Goal: Task Accomplishment & Management: Use online tool/utility

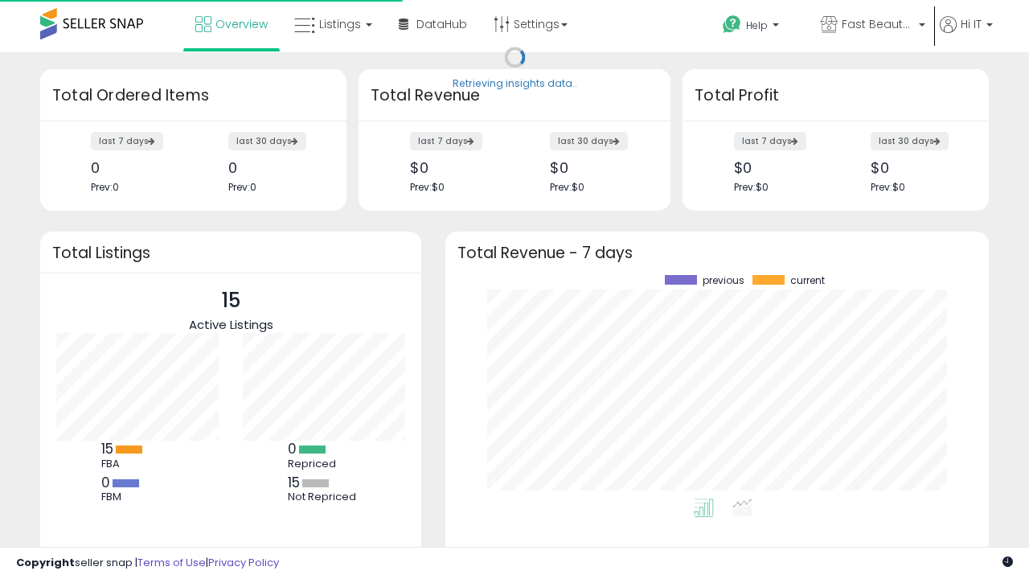
scroll to position [223, 511]
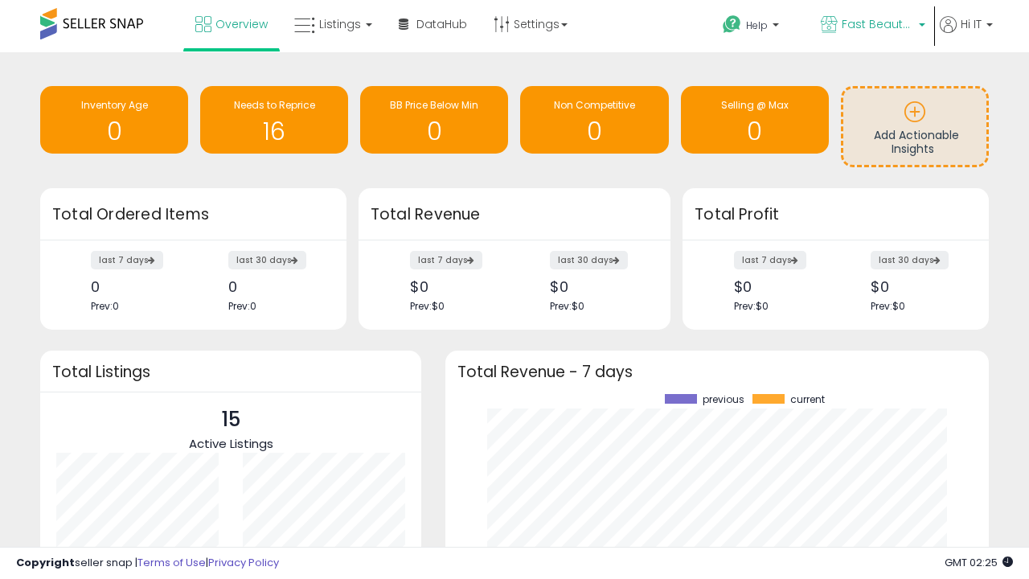
click at [871, 26] on span "Fast Beauty ([GEOGRAPHIC_DATA])" at bounding box center [877, 24] width 72 height 16
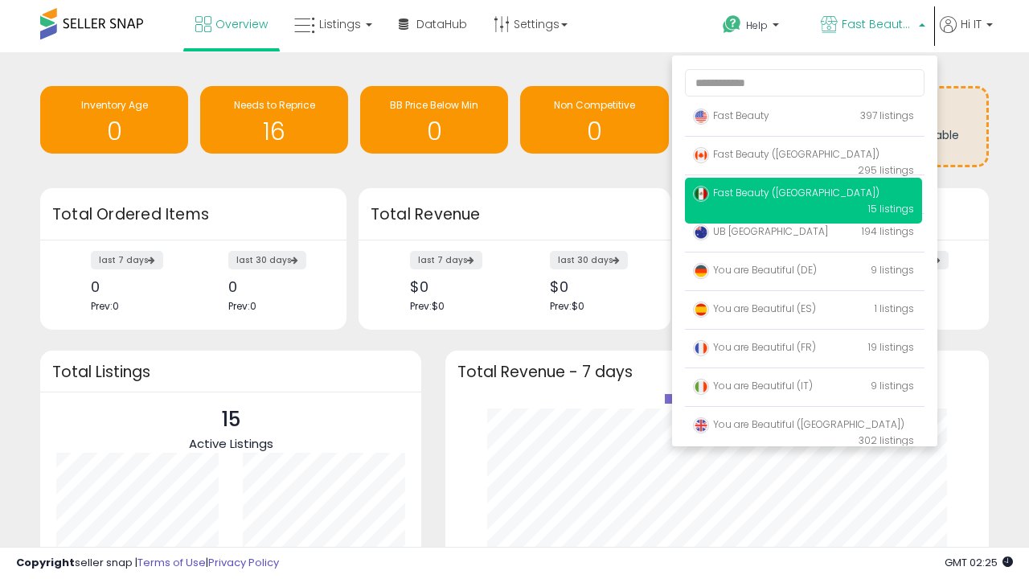
click at [803, 118] on p "Fast Beauty 397 listings" at bounding box center [803, 116] width 237 height 32
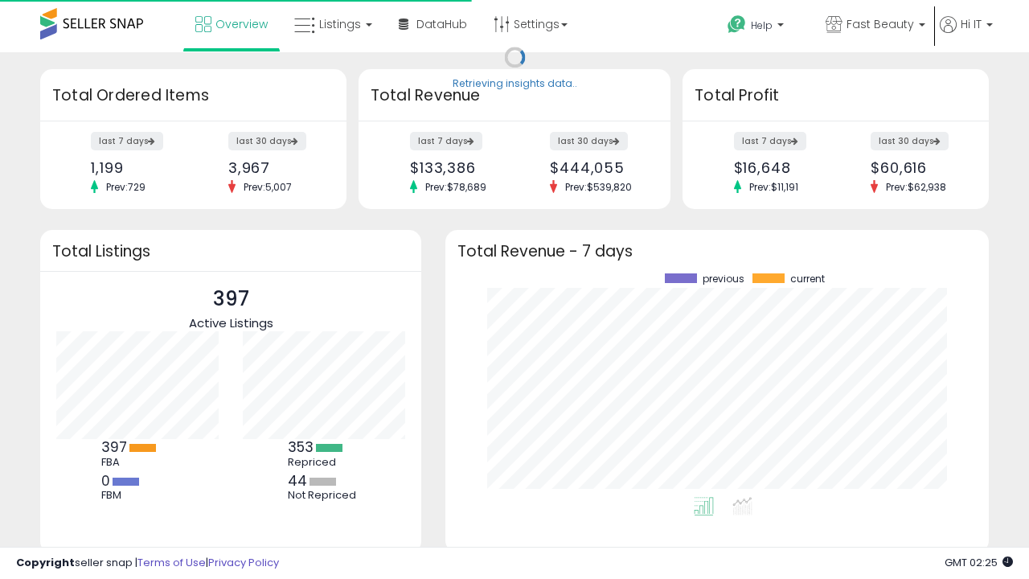
scroll to position [223, 511]
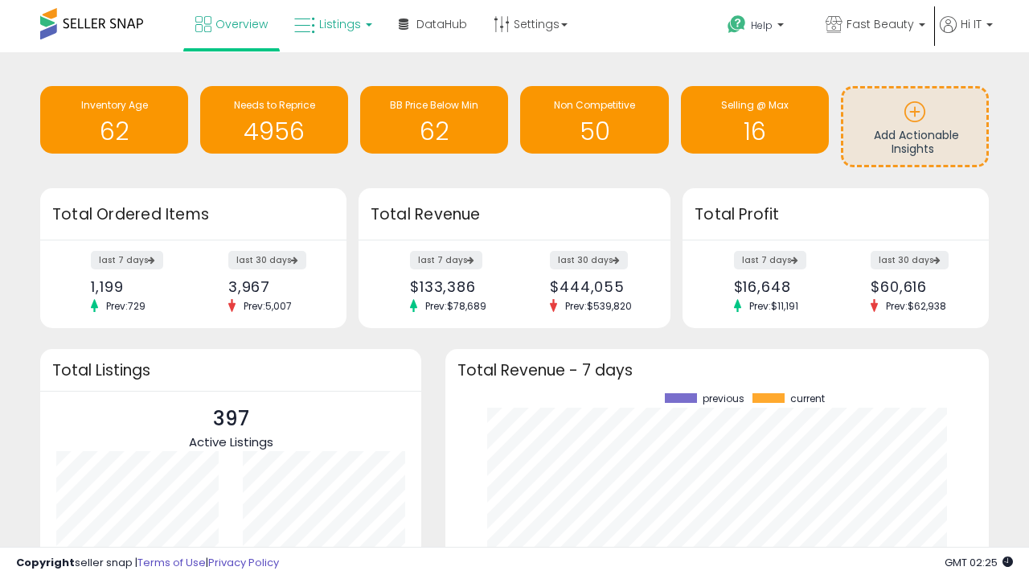
click at [331, 24] on span "Listings" at bounding box center [340, 24] width 42 height 16
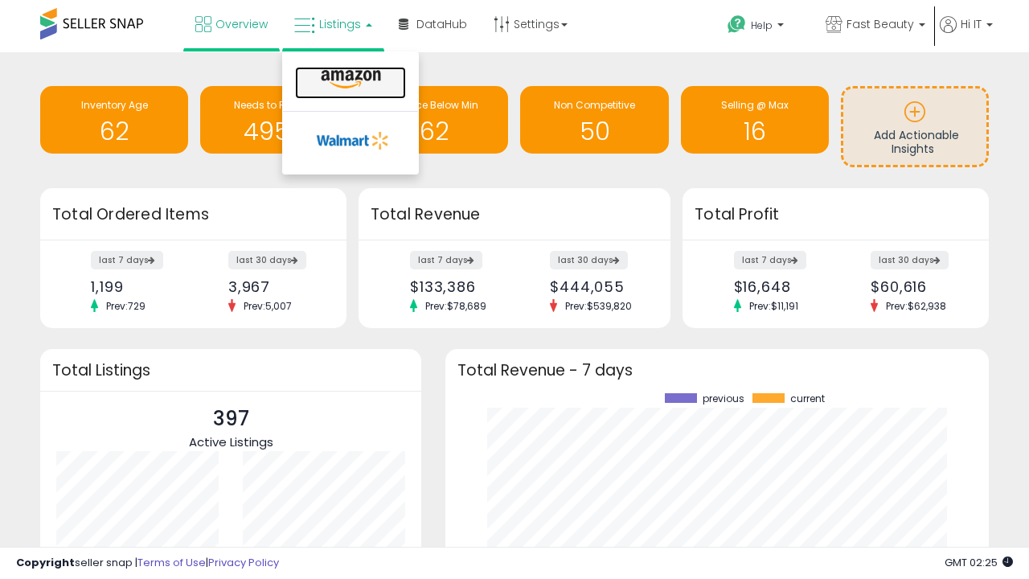
click at [349, 80] on icon at bounding box center [351, 79] width 70 height 21
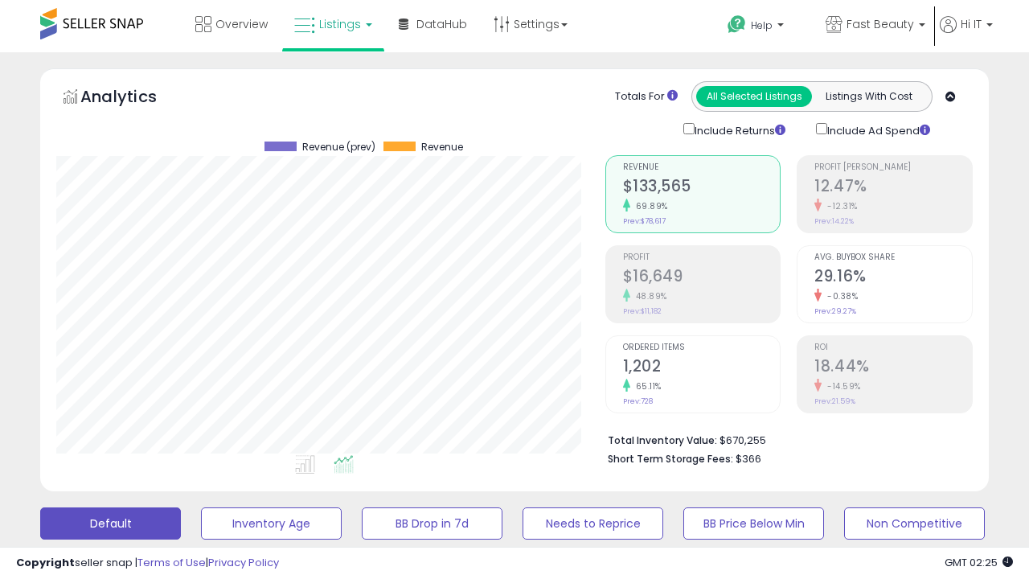
scroll to position [437, 0]
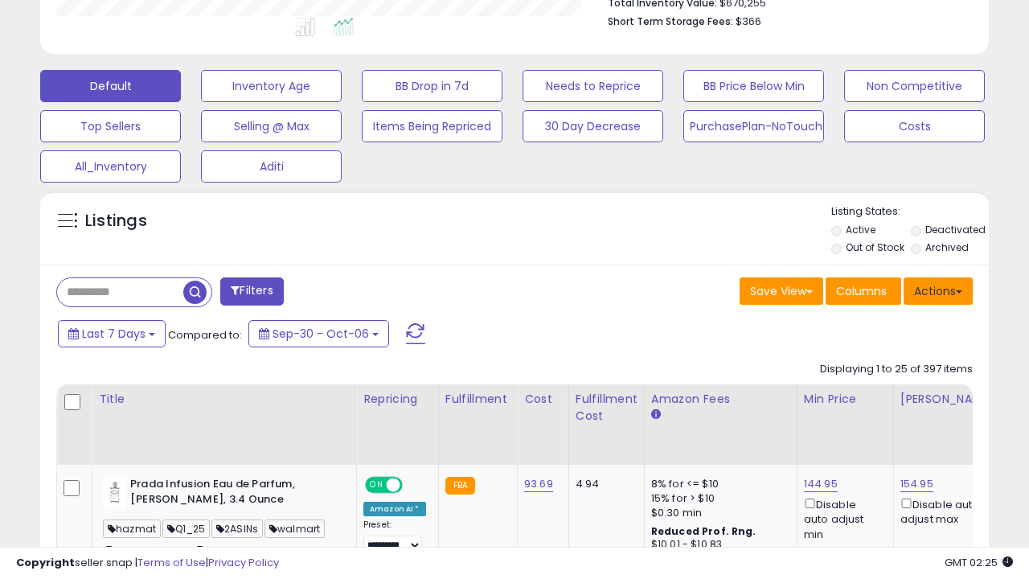
click at [938, 289] on button "Actions" at bounding box center [937, 290] width 69 height 27
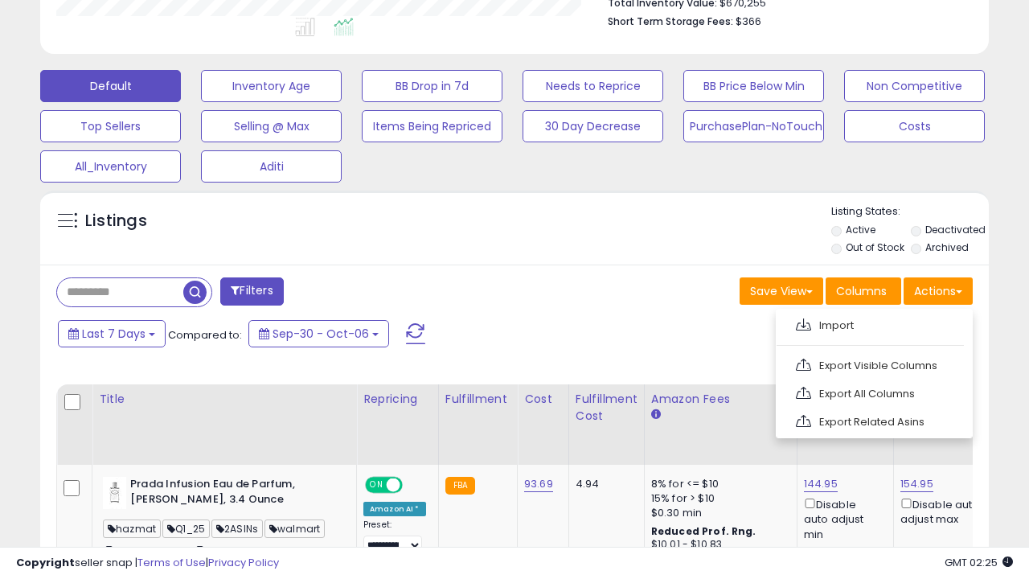
click at [803, 322] on span at bounding box center [803, 324] width 15 height 12
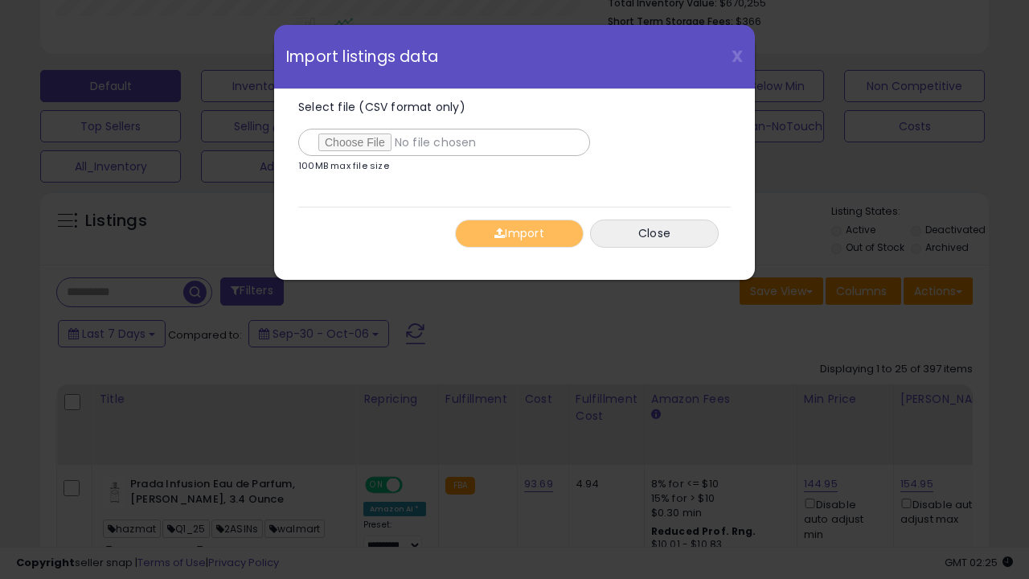
type input "**********"
click at [518, 233] on button "Import" at bounding box center [519, 233] width 129 height 28
